Goal: Task Accomplishment & Management: Complete application form

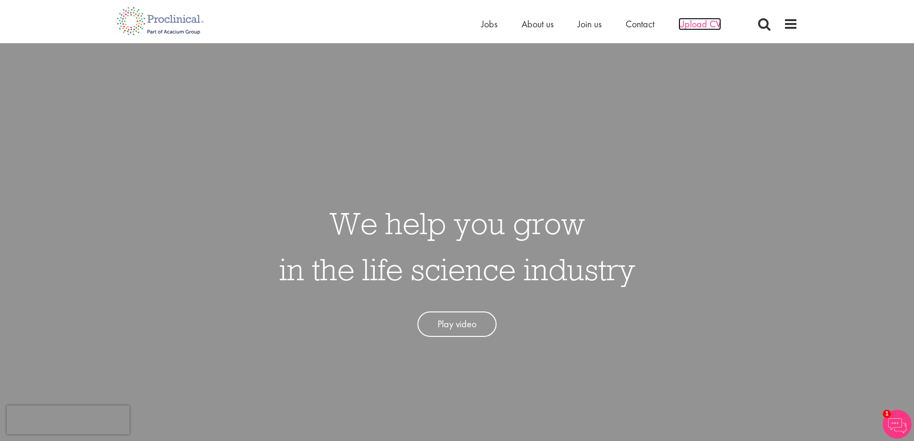
click at [708, 24] on span "Upload CV" at bounding box center [699, 24] width 43 height 12
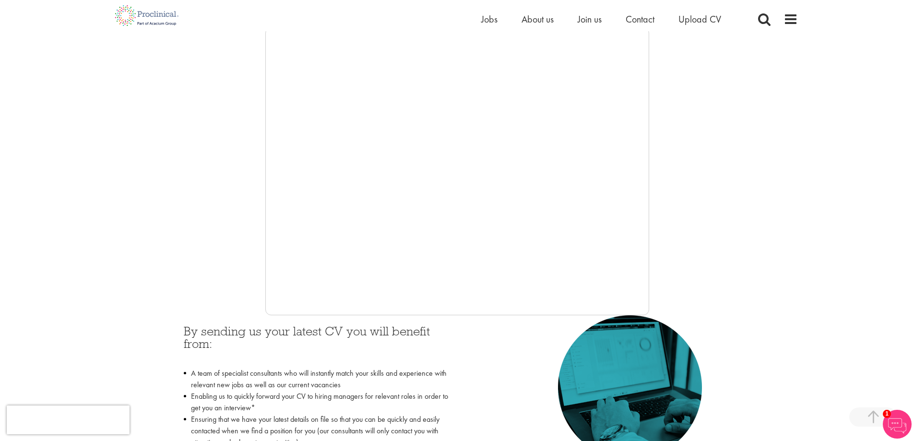
scroll to position [192, 0]
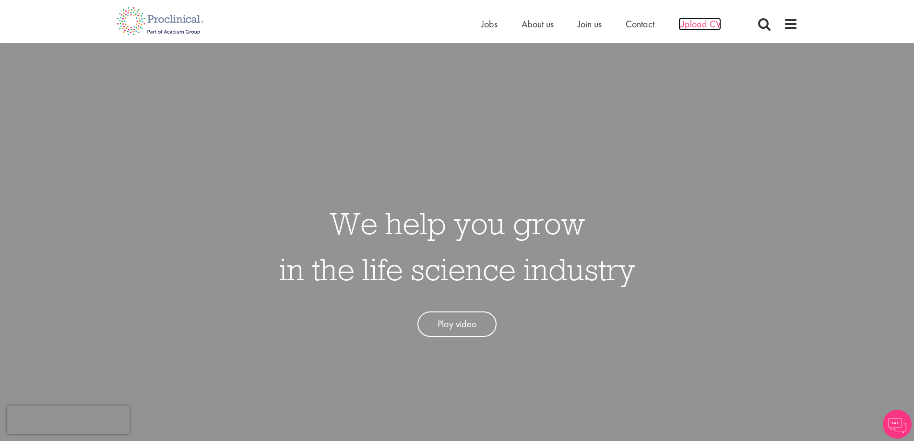
click at [693, 24] on span "Upload CV" at bounding box center [699, 24] width 43 height 12
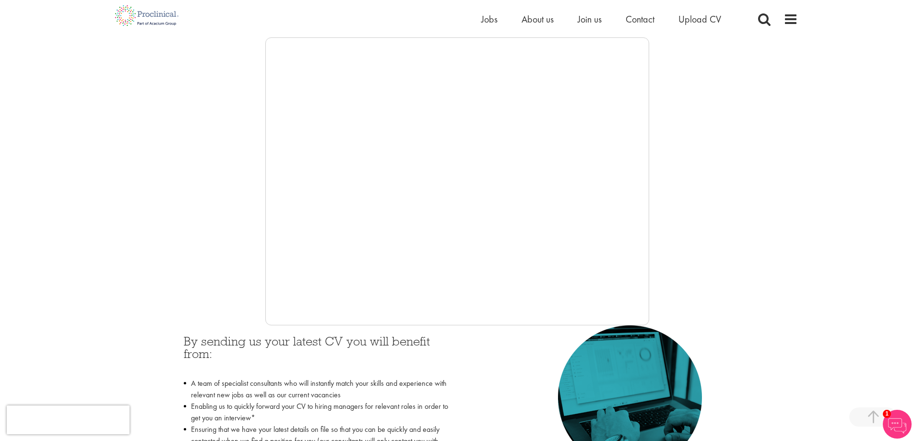
scroll to position [156, 0]
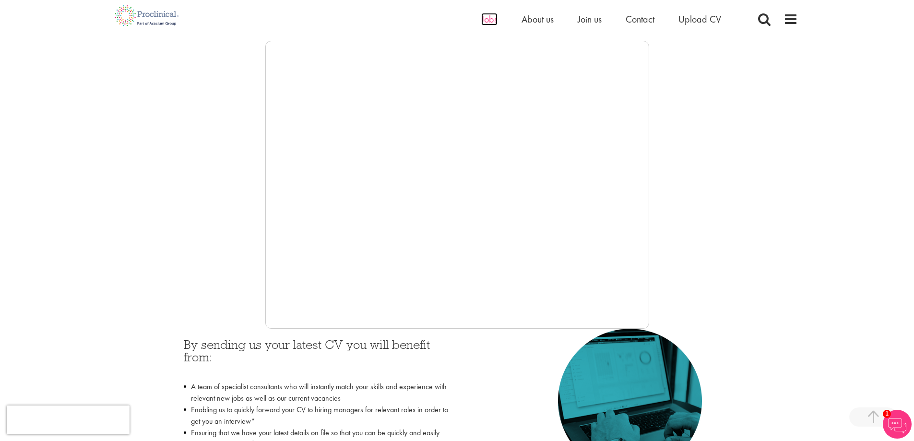
click at [484, 19] on span "Jobs" at bounding box center [489, 19] width 16 height 12
